Goal: Transaction & Acquisition: Purchase product/service

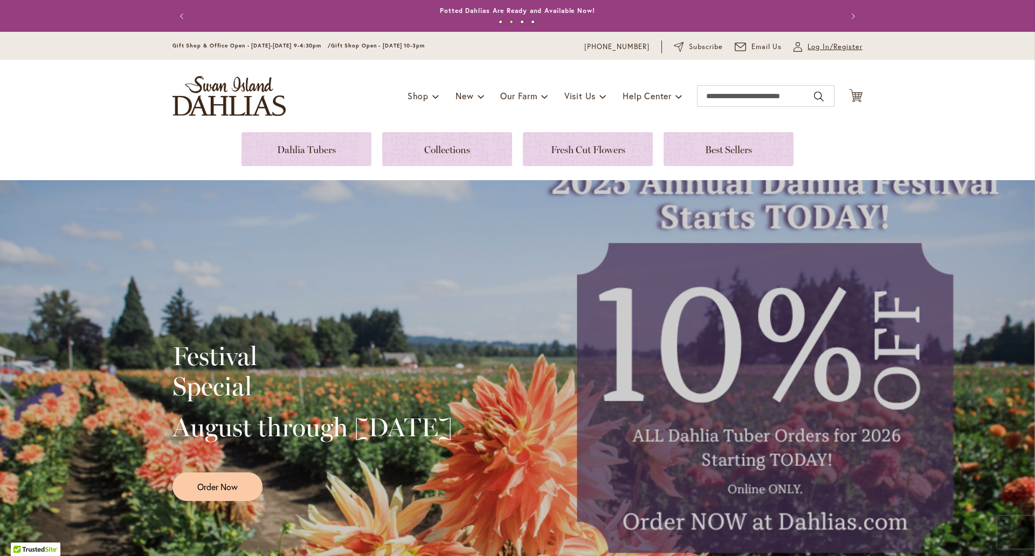
click at [817, 47] on span "Log In/Register" at bounding box center [835, 47] width 55 height 11
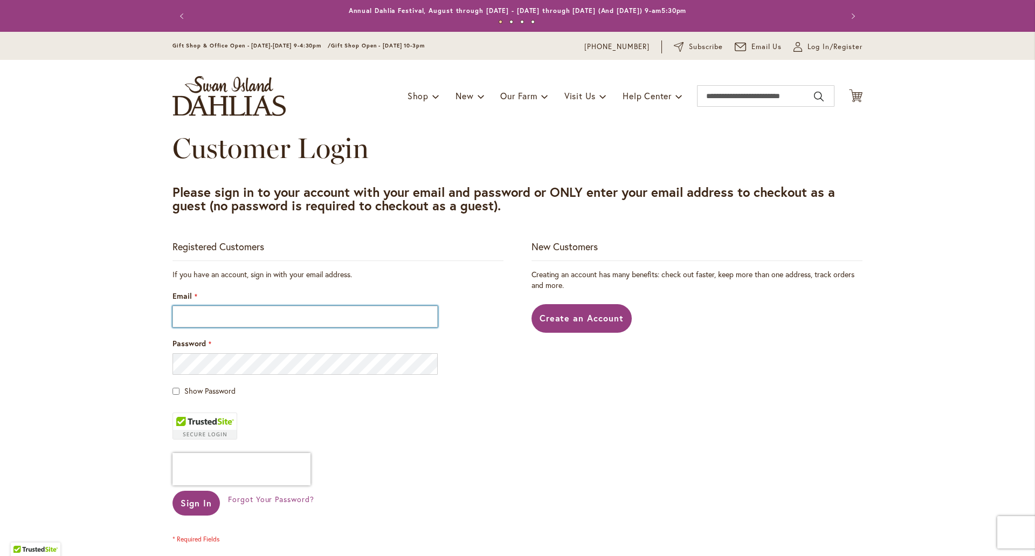
click at [245, 320] on input "Email" at bounding box center [305, 317] width 265 height 22
type input "**********"
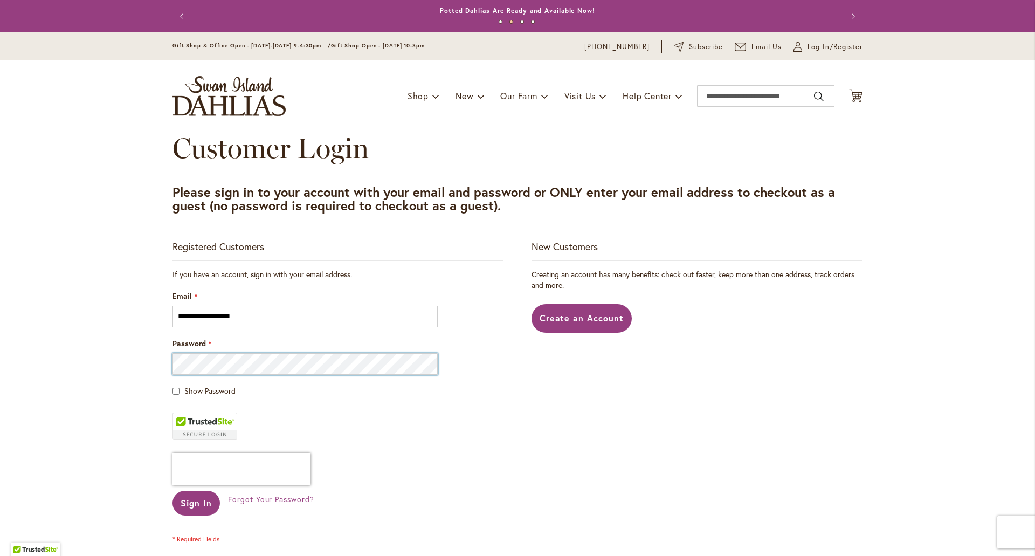
click at [173, 491] on button "Sign In" at bounding box center [196, 503] width 47 height 25
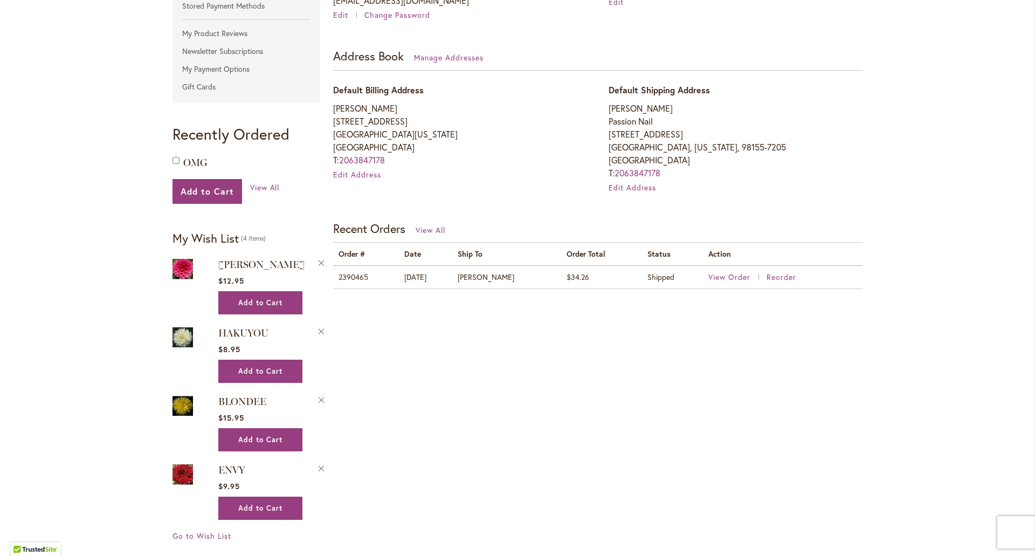
scroll to position [323, 0]
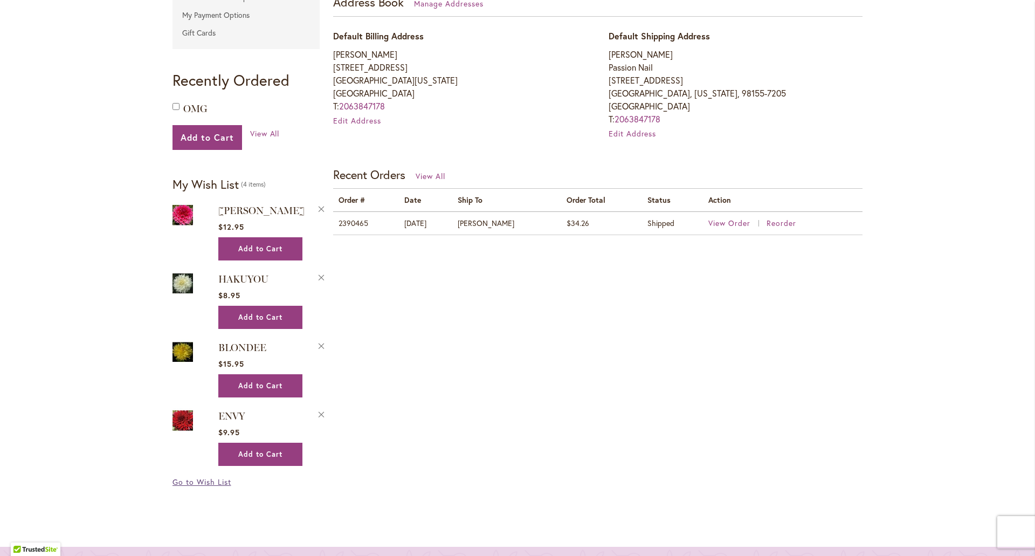
click at [218, 480] on span "Go to Wish List" at bounding box center [202, 482] width 59 height 10
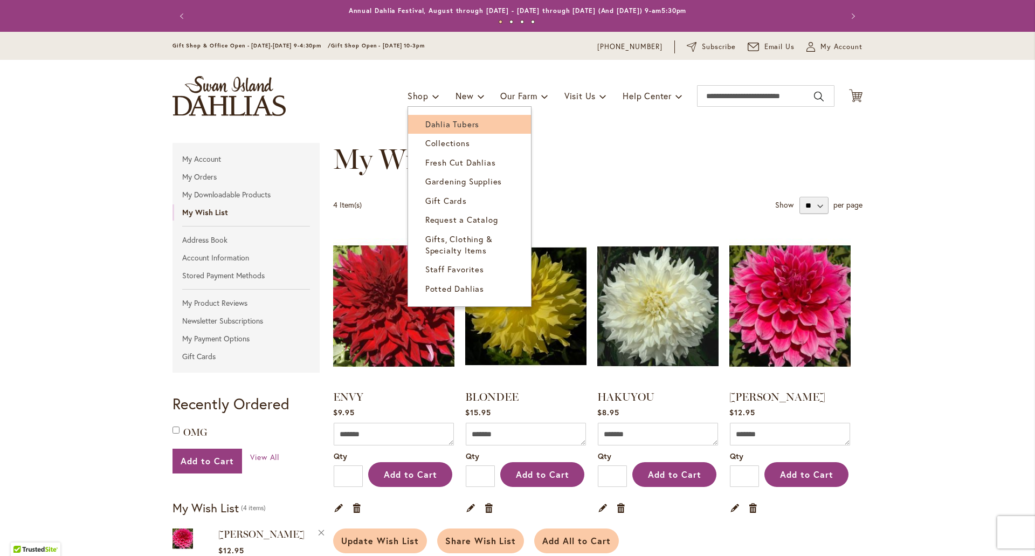
click at [435, 120] on span "Dahlia Tubers" at bounding box center [452, 124] width 54 height 11
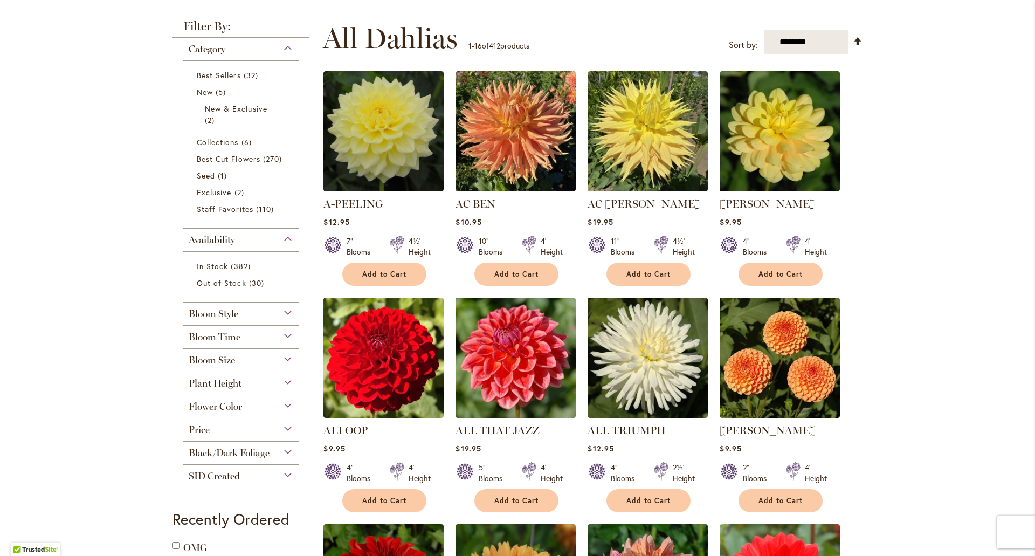
scroll to position [216, 0]
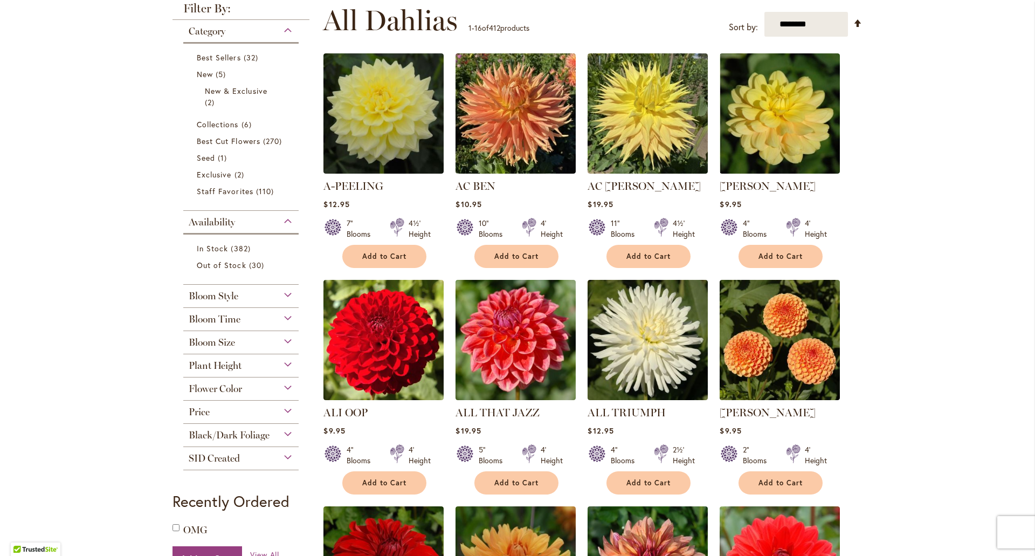
click at [189, 339] on span "Bloom Size" at bounding box center [212, 342] width 46 height 12
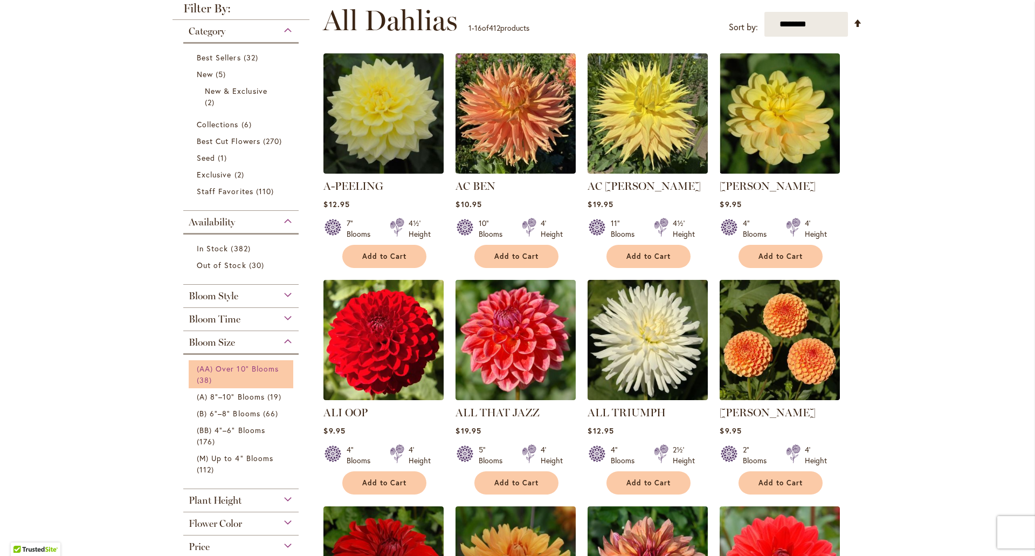
click at [214, 369] on span "(AA) Over 10" Blooms" at bounding box center [238, 368] width 82 height 10
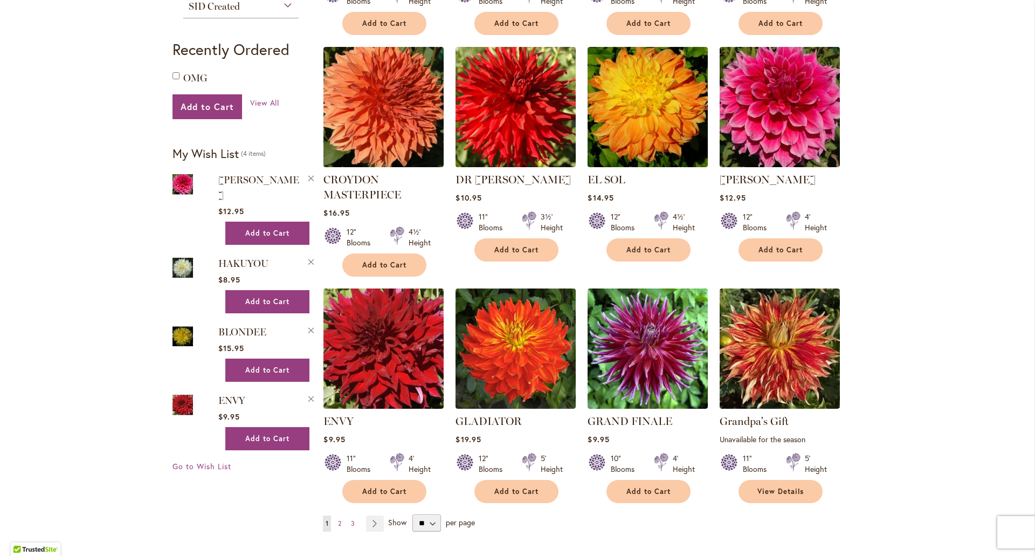
scroll to position [809, 0]
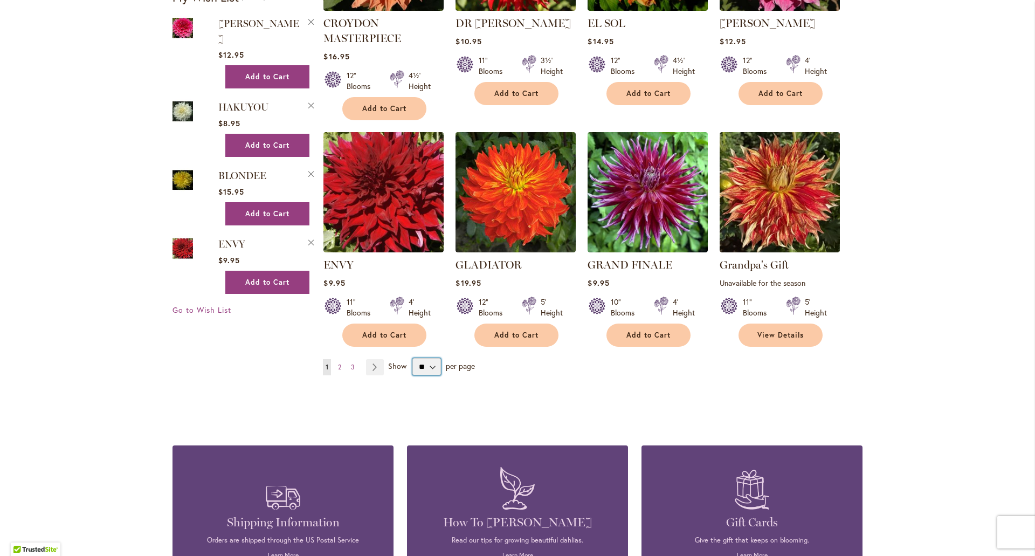
click at [430, 366] on select "** ** ** **" at bounding box center [426, 366] width 29 height 17
select select "**"
click at [412, 358] on select "** ** ** **" at bounding box center [426, 366] width 29 height 17
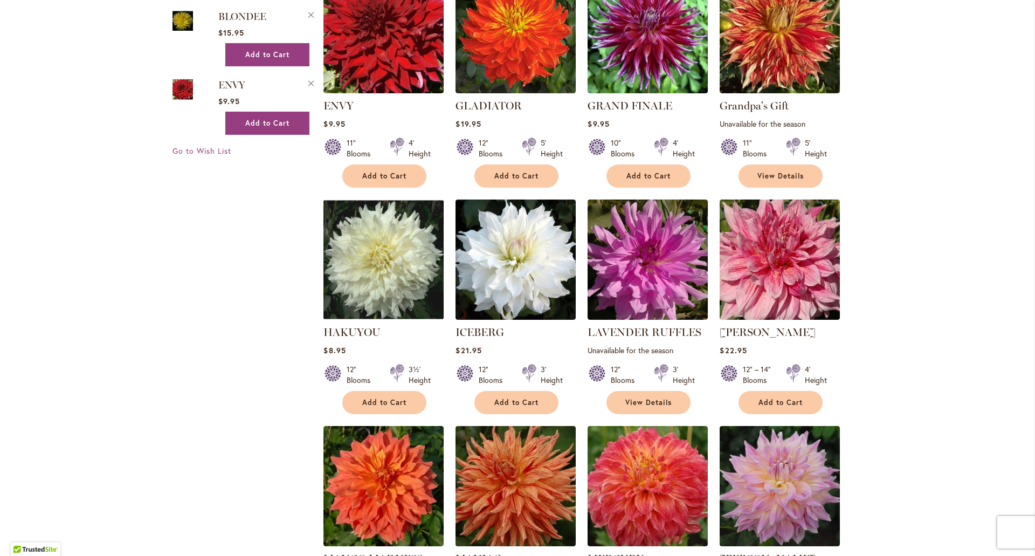
scroll to position [1024, 0]
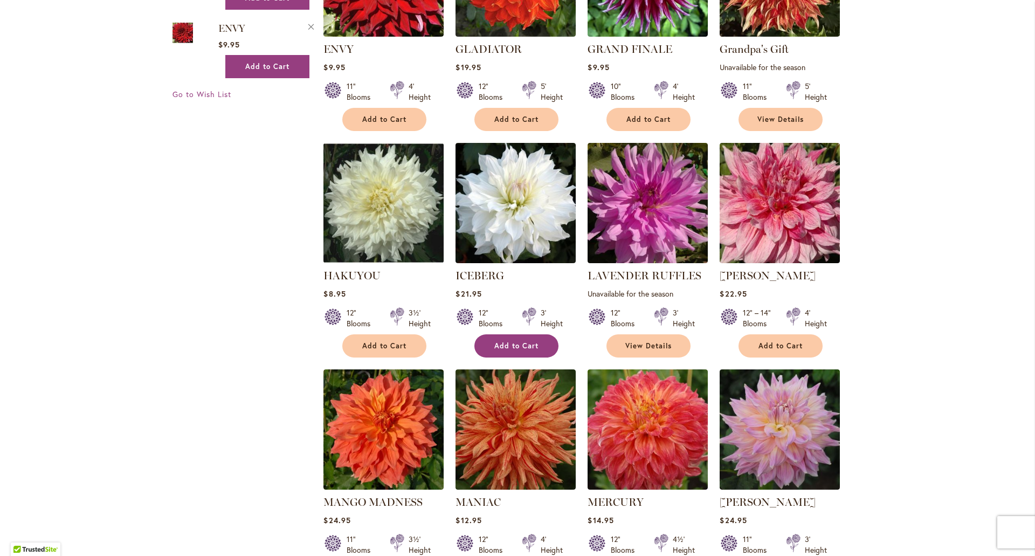
click at [521, 349] on button "Add to Cart" at bounding box center [516, 345] width 84 height 23
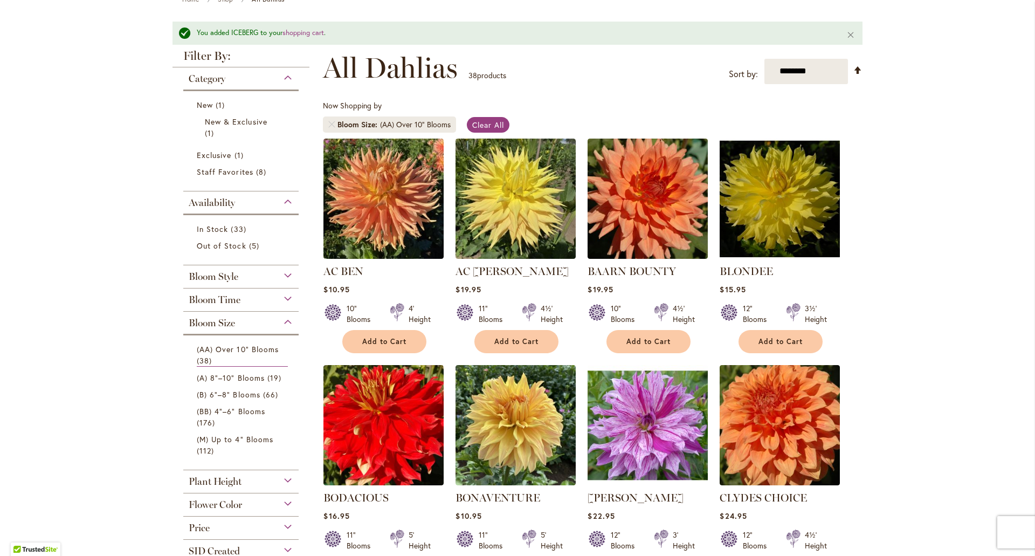
scroll to position [0, 0]
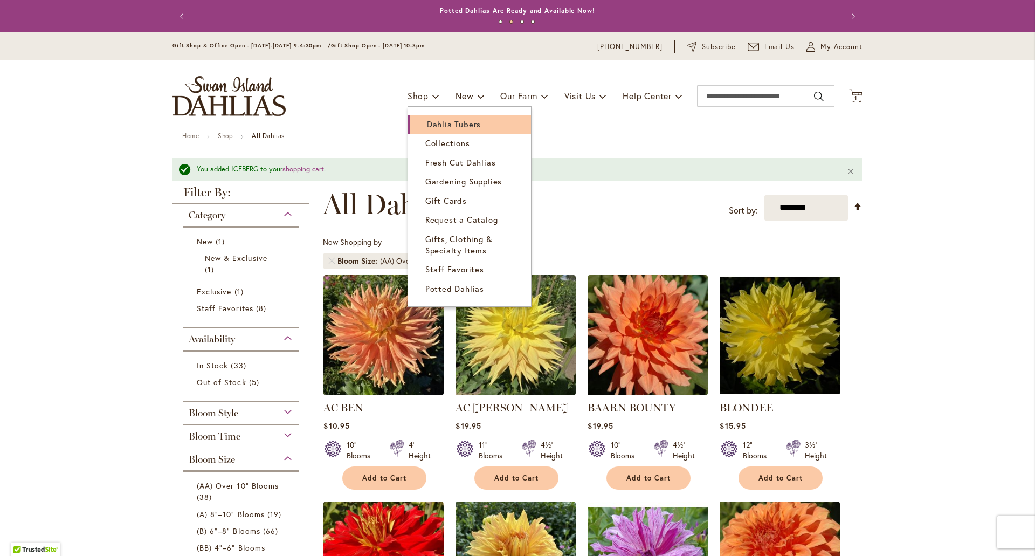
click at [433, 125] on span "Dahlia Tubers" at bounding box center [454, 124] width 54 height 11
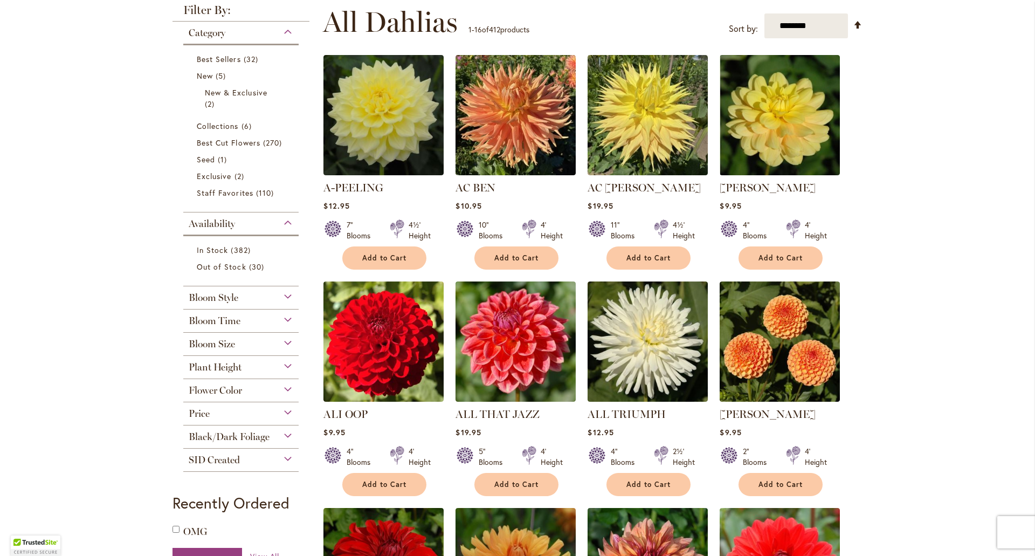
scroll to position [270, 0]
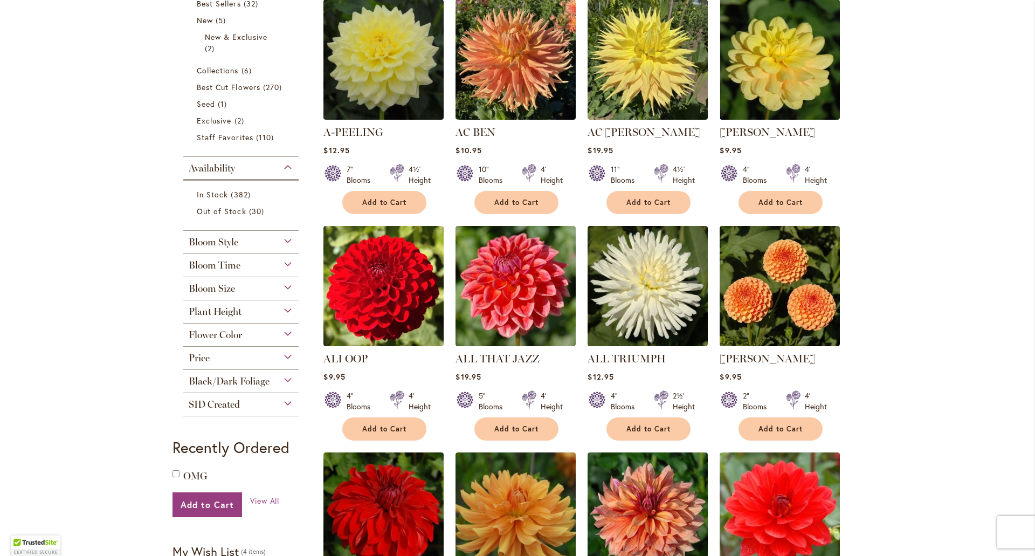
click at [229, 292] on span "Bloom Size" at bounding box center [212, 289] width 46 height 12
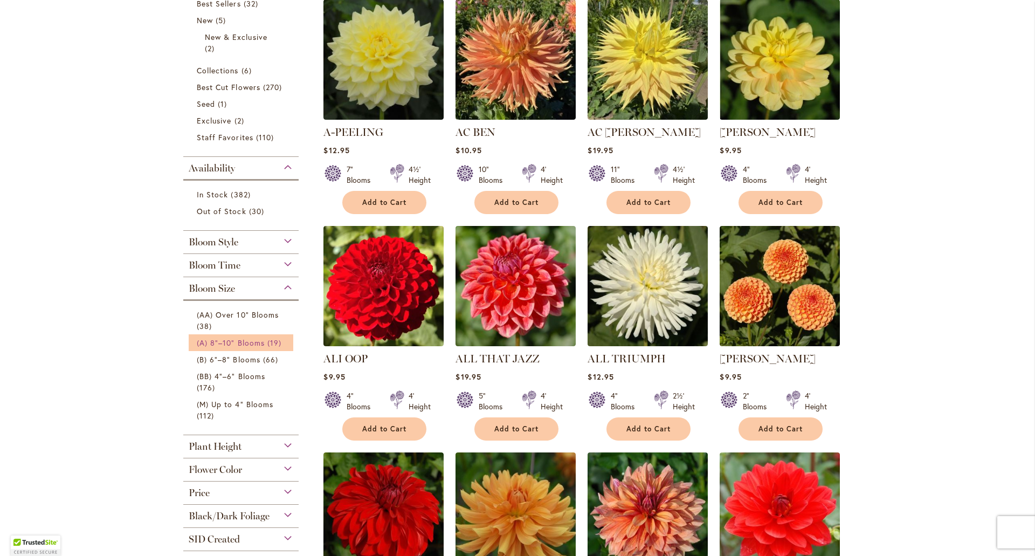
click at [226, 343] on span "(A) 8"–10" Blooms" at bounding box center [231, 343] width 68 height 10
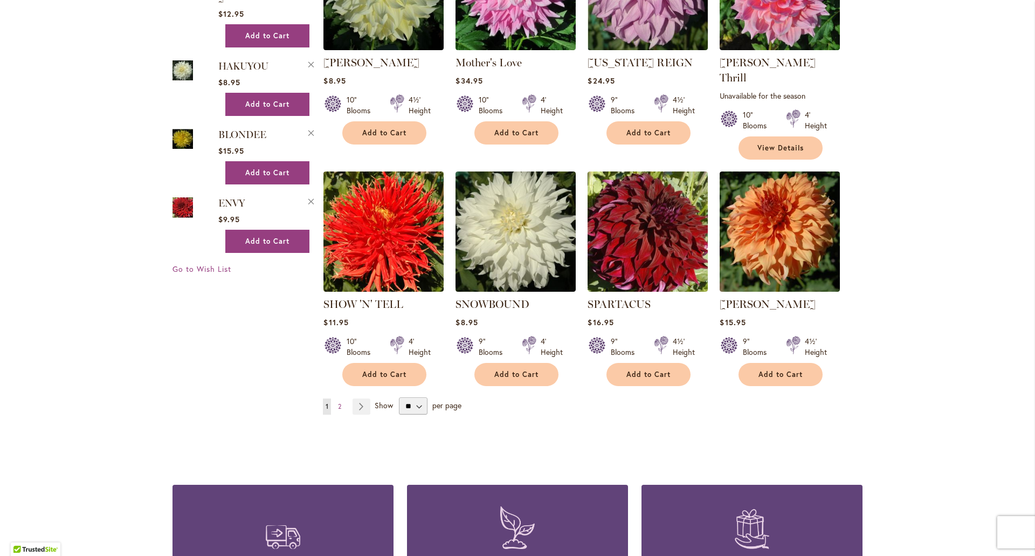
scroll to position [809, 0]
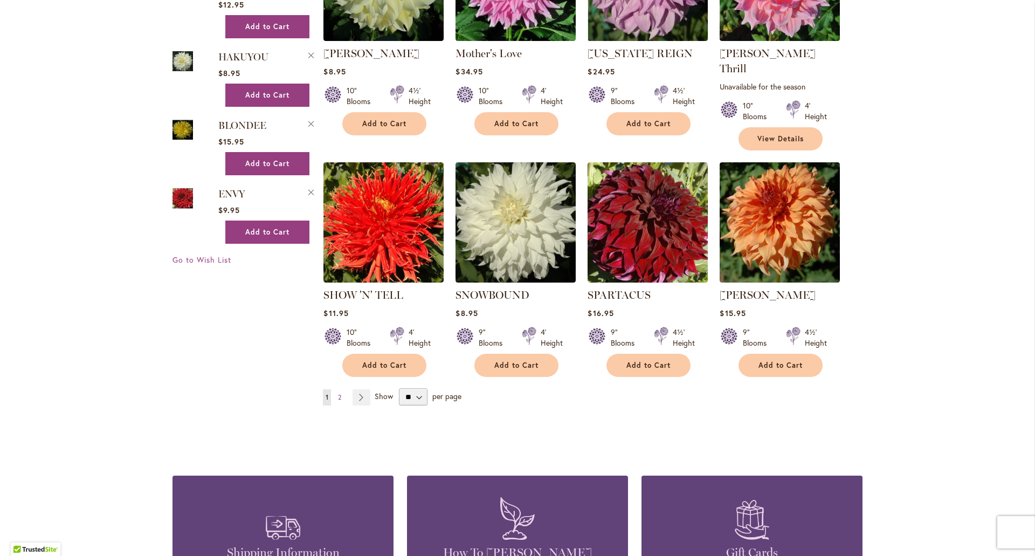
click at [381, 391] on span "Show" at bounding box center [384, 396] width 18 height 10
click at [399, 388] on select "** ** ** **" at bounding box center [413, 396] width 29 height 17
click at [358, 389] on link "Page Next" at bounding box center [362, 397] width 18 height 16
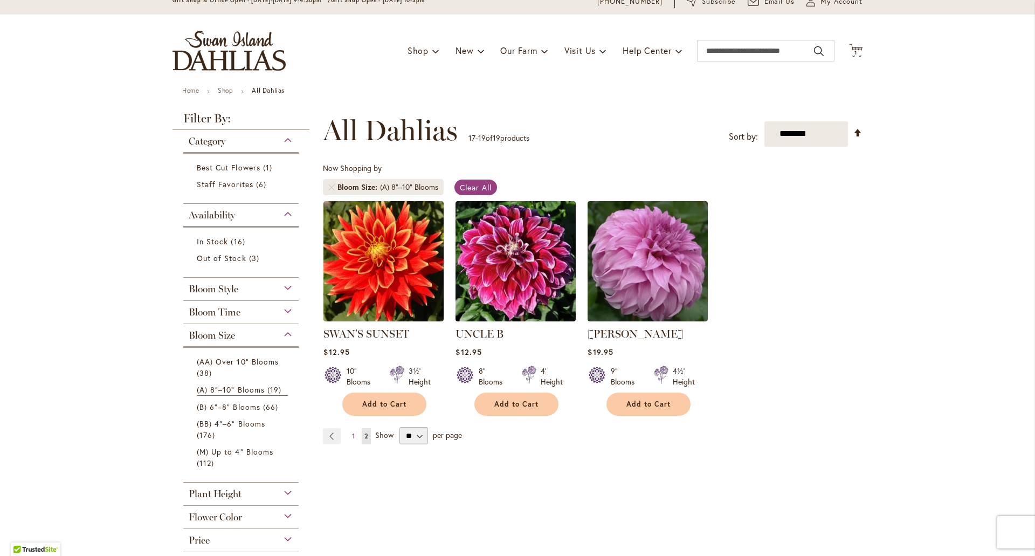
scroll to position [108, 0]
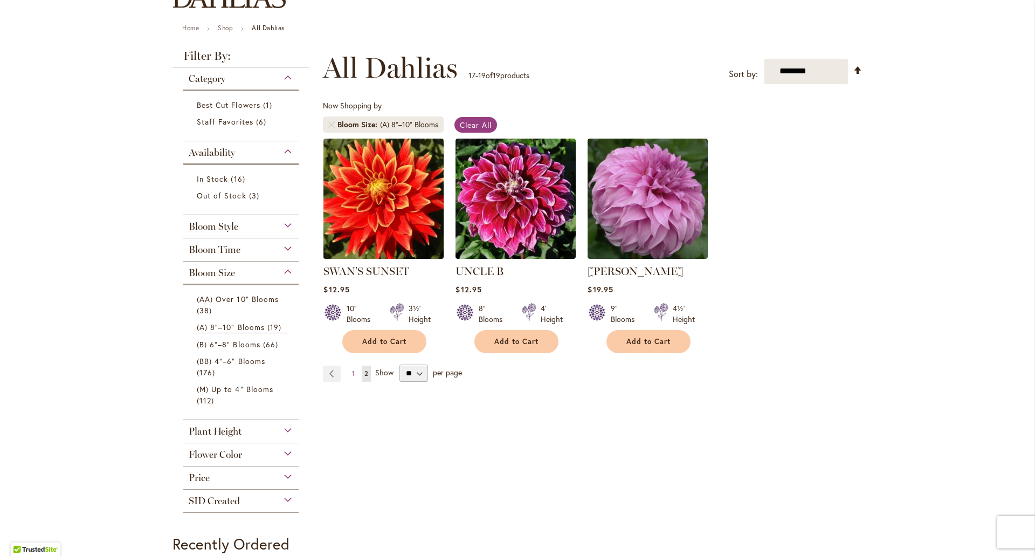
click at [376, 189] on img at bounding box center [384, 198] width 126 height 126
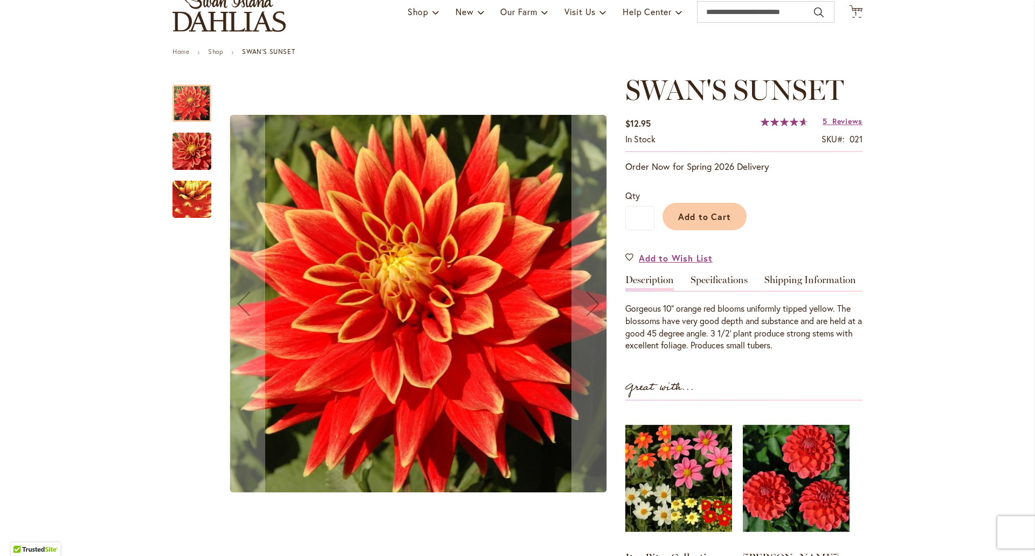
scroll to position [108, 0]
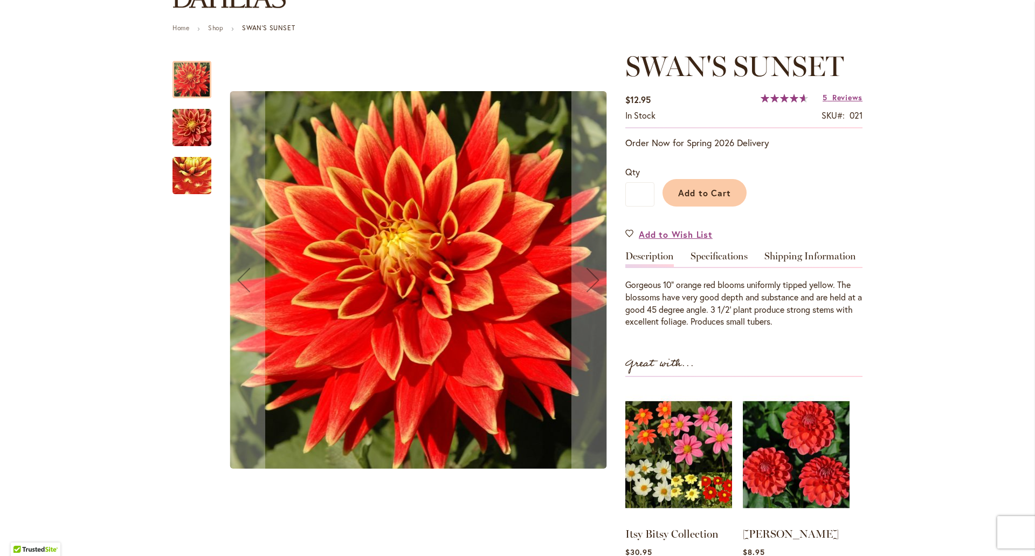
click at [188, 176] on img "Swan's Sunset" at bounding box center [192, 176] width 77 height 74
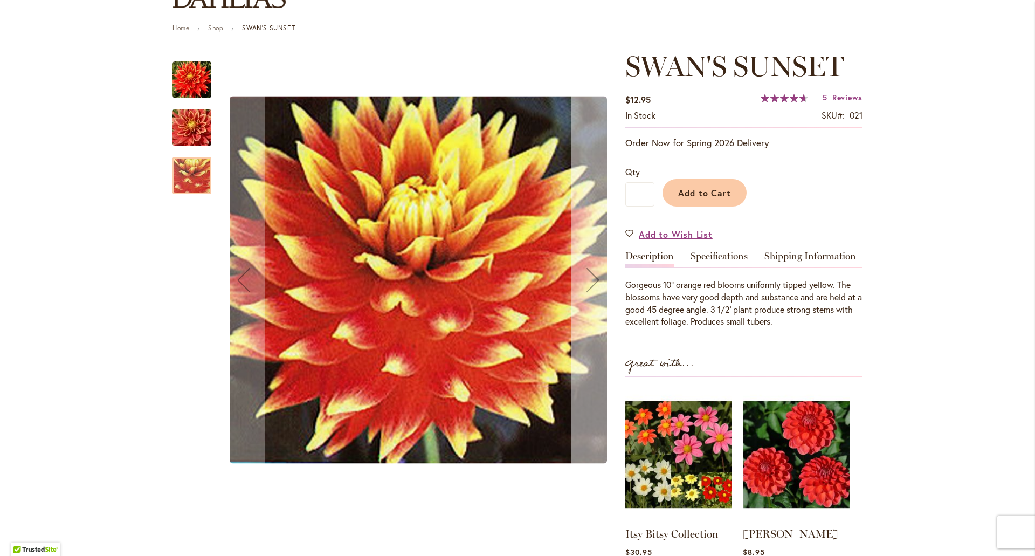
click at [588, 281] on div "Next" at bounding box center [592, 279] width 43 height 43
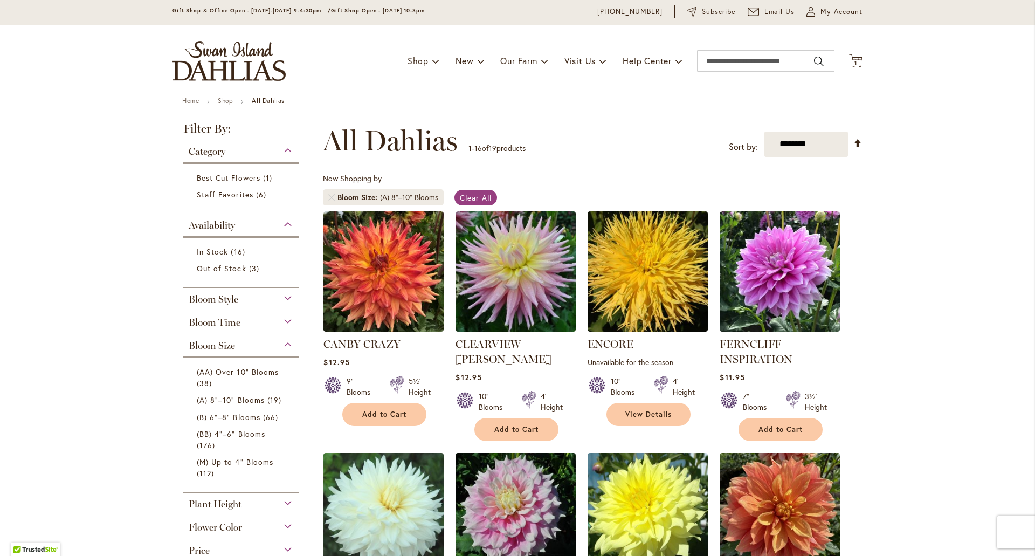
scroll to position [54, 0]
